Goal: Task Accomplishment & Management: Manage account settings

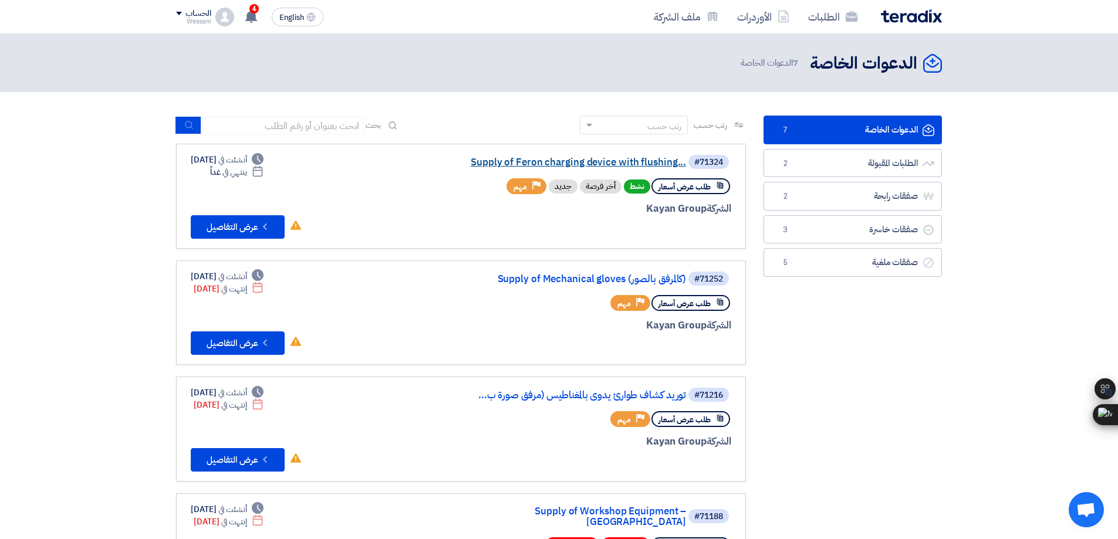
click at [592, 158] on link "Supply of Feron charging device with flushing..." at bounding box center [568, 162] width 235 height 11
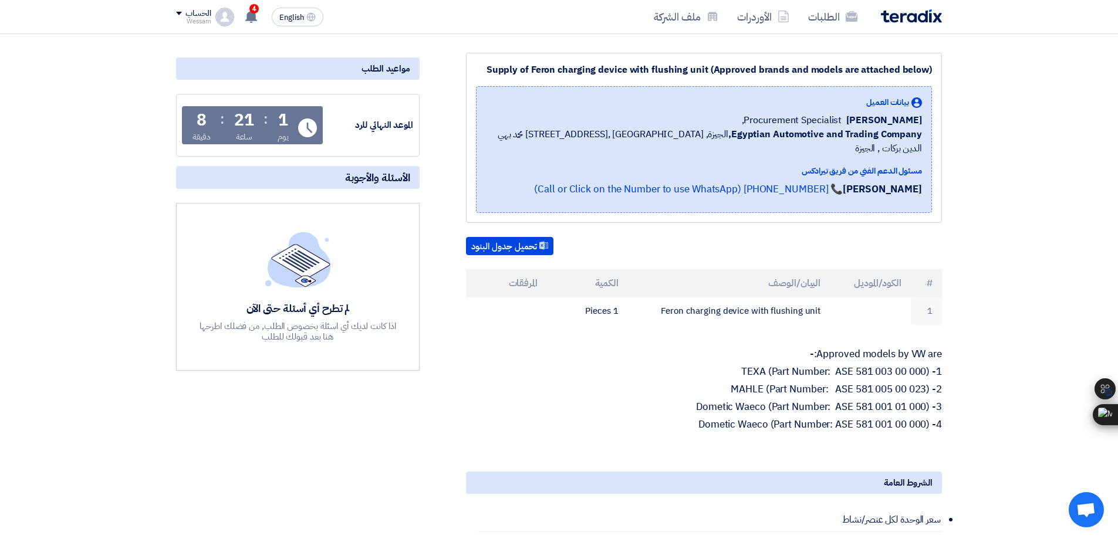
scroll to position [157, 0]
click at [256, 7] on span "4" at bounding box center [253, 8] width 9 height 9
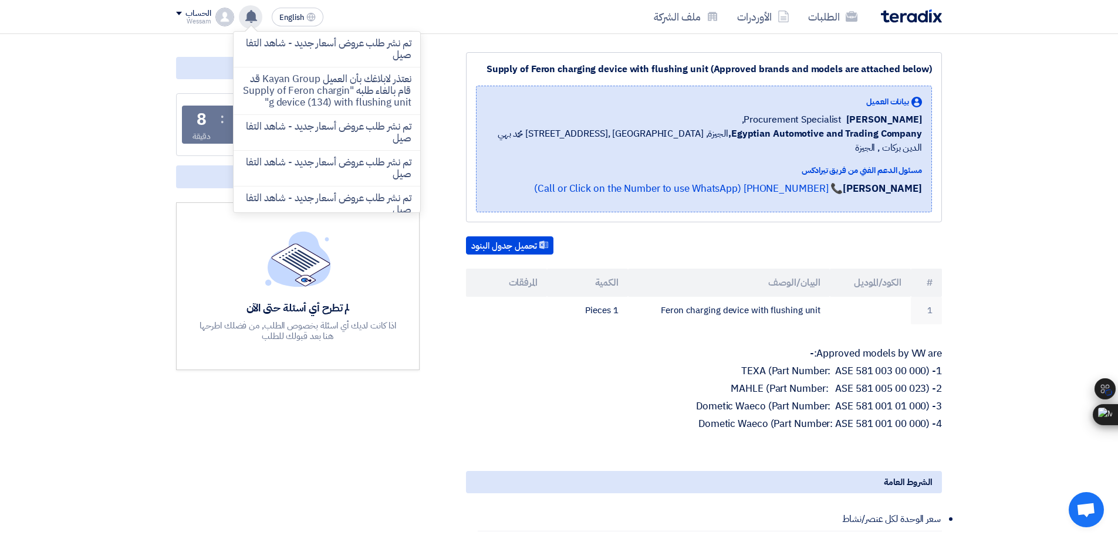
click at [256, 7] on div "تم نشر طلب عروض أسعار جديد - شاهد التفاصيل نعتذر لابلاغك بأن العميل Kayan Group…" at bounding box center [250, 16] width 23 height 23
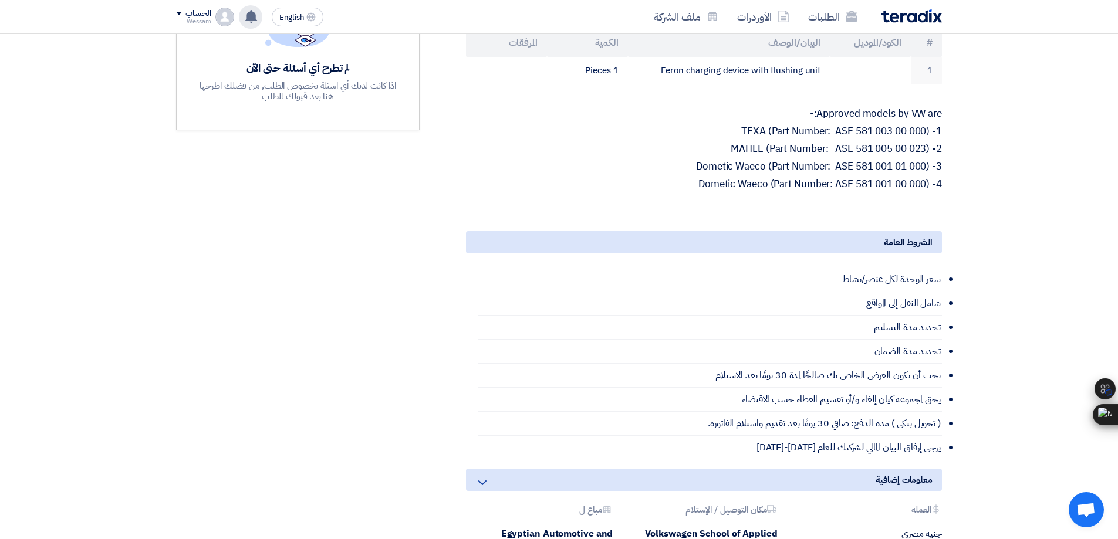
scroll to position [0, 0]
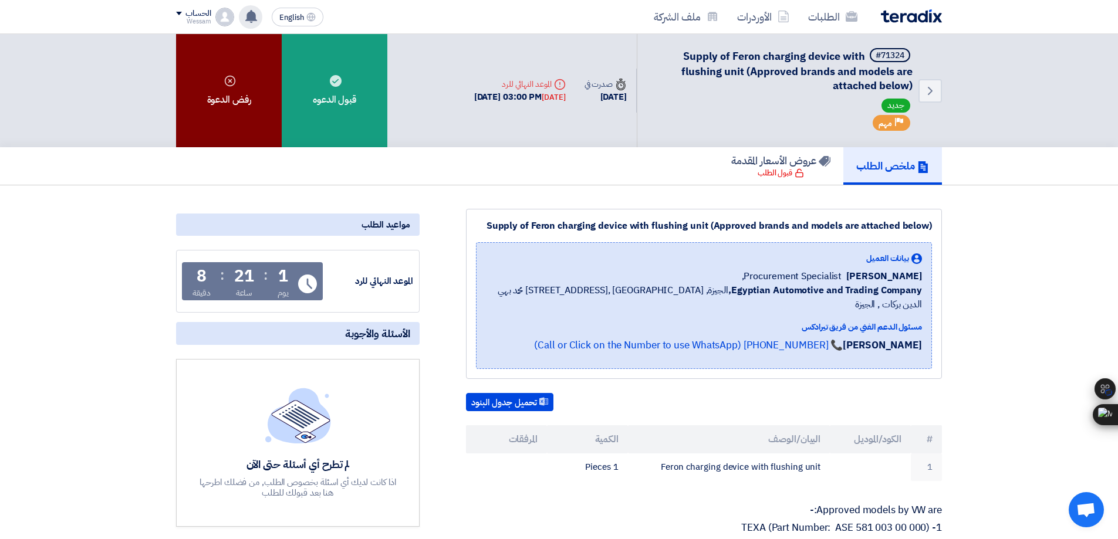
click at [221, 103] on div "رفض الدعوة" at bounding box center [229, 90] width 106 height 113
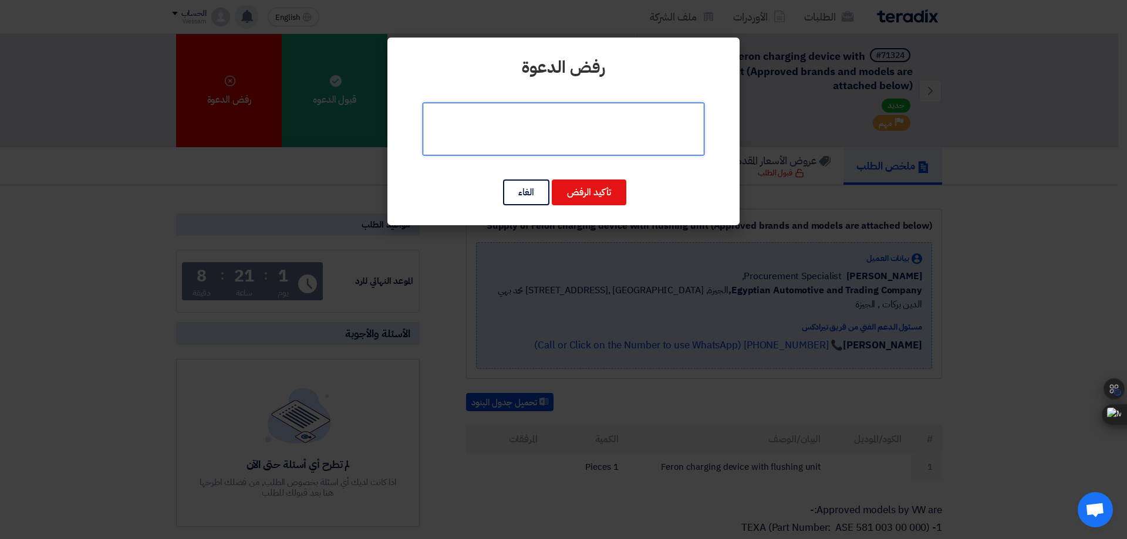
click at [592, 136] on textarea at bounding box center [563, 129] width 282 height 53
type textarea "ل"
type textarea "غير متاح"
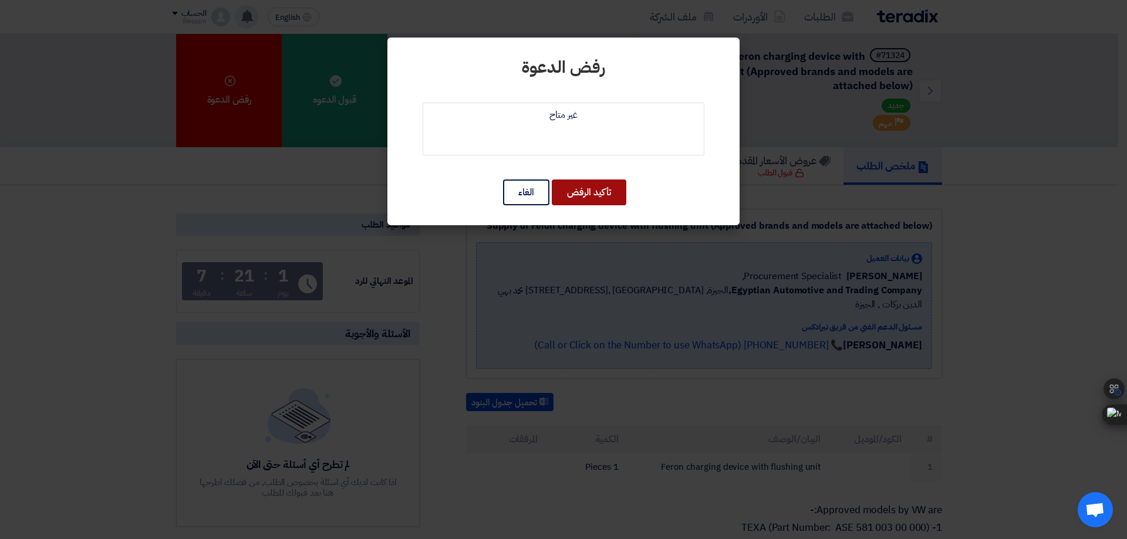
click at [579, 195] on button "تأكيد الرفض" at bounding box center [589, 193] width 75 height 26
